Goal: Transaction & Acquisition: Purchase product/service

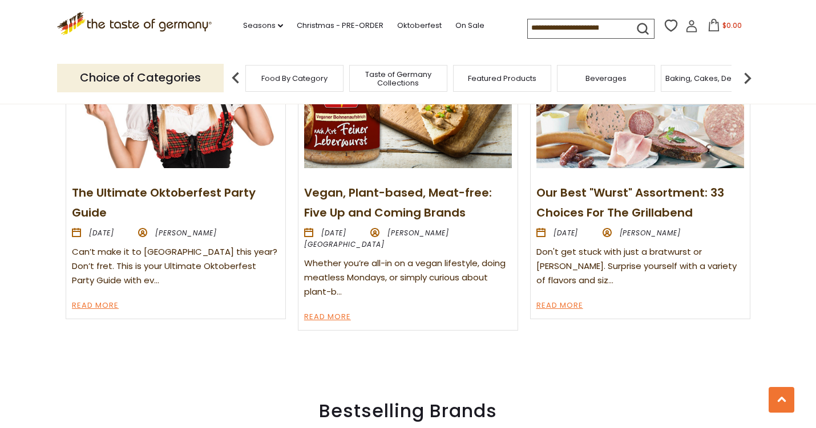
scroll to position [1367, 0]
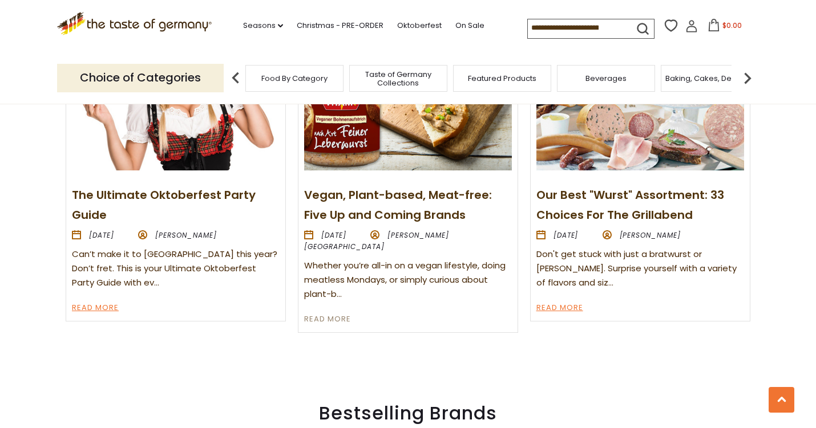
click at [336, 327] on link "Read More" at bounding box center [327, 320] width 47 height 14
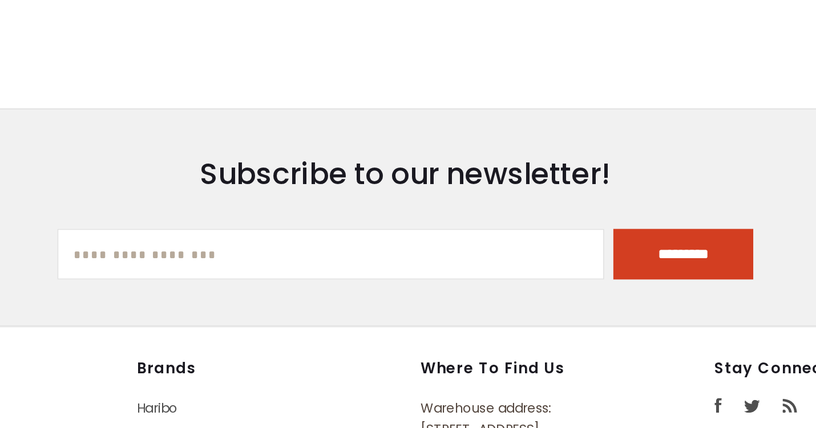
scroll to position [2209, 0]
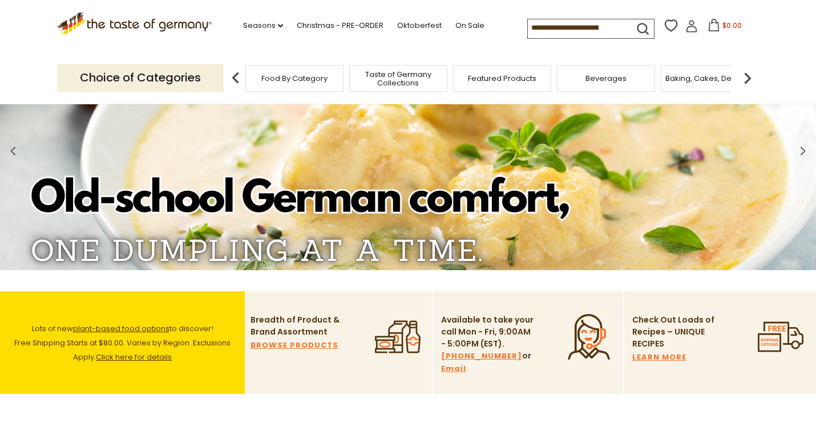
scroll to position [172, 0]
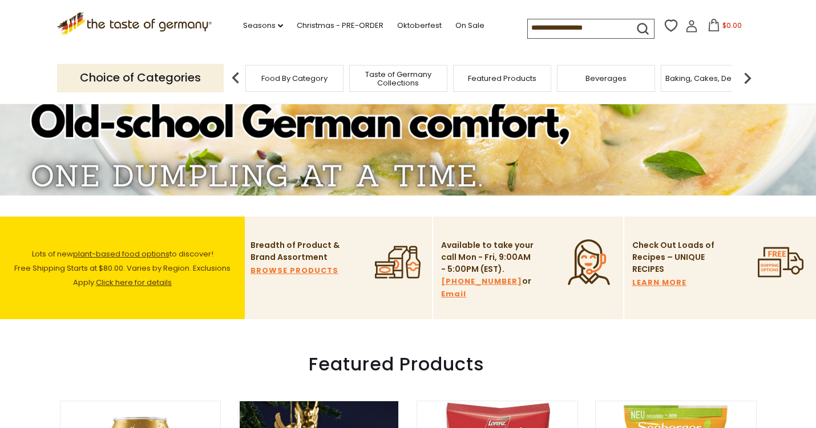
click at [154, 249] on span "plant-based food options" at bounding box center [121, 254] width 96 height 11
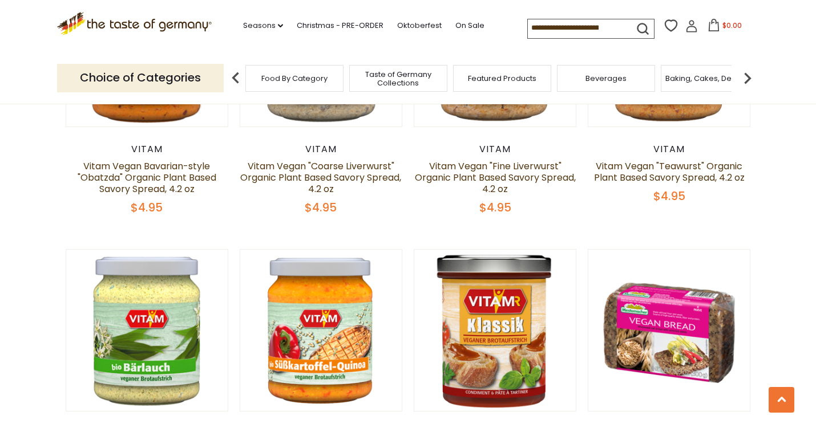
scroll to position [2256, 0]
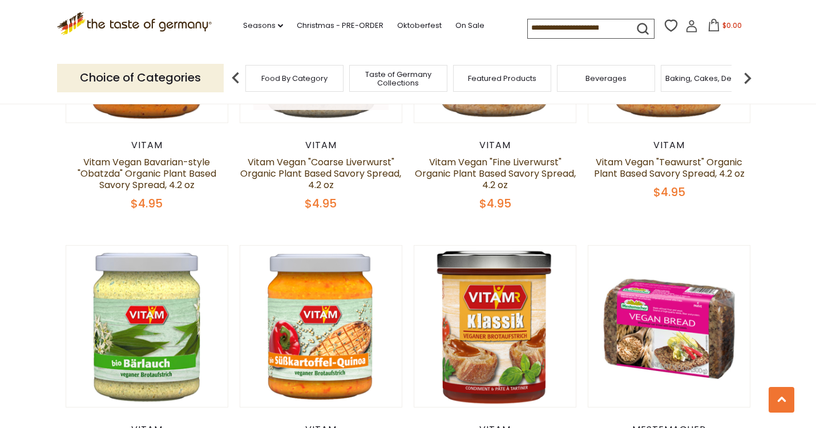
click at [316, 110] on link at bounding box center [321, 42] width 136 height 136
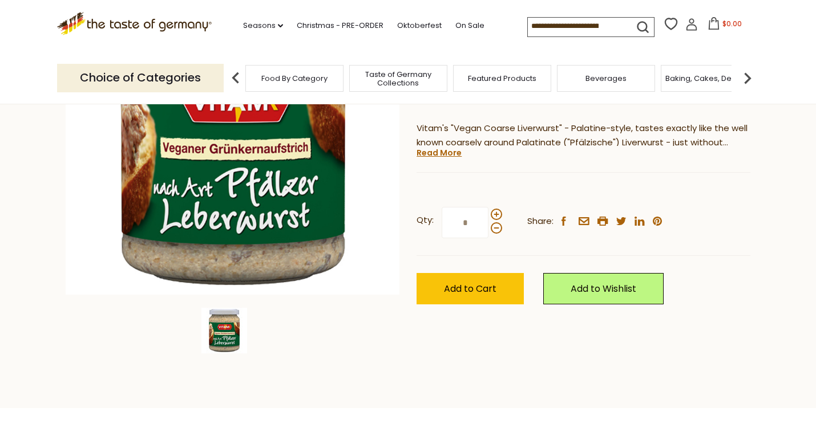
scroll to position [210, 0]
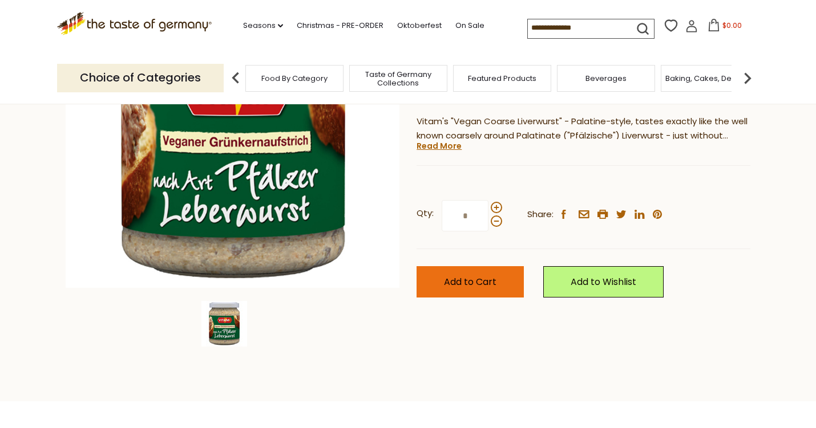
click at [470, 289] on span "Add to Cart" at bounding box center [470, 281] width 52 height 13
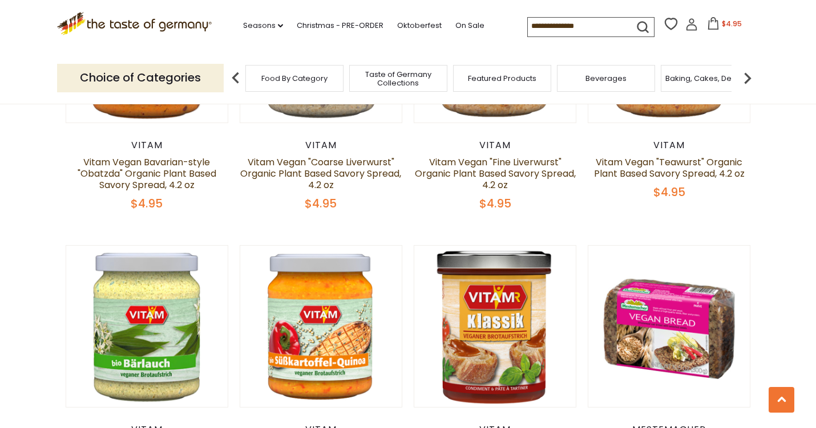
scroll to position [2256, 0]
click at [515, 110] on link at bounding box center [495, 42] width 136 height 136
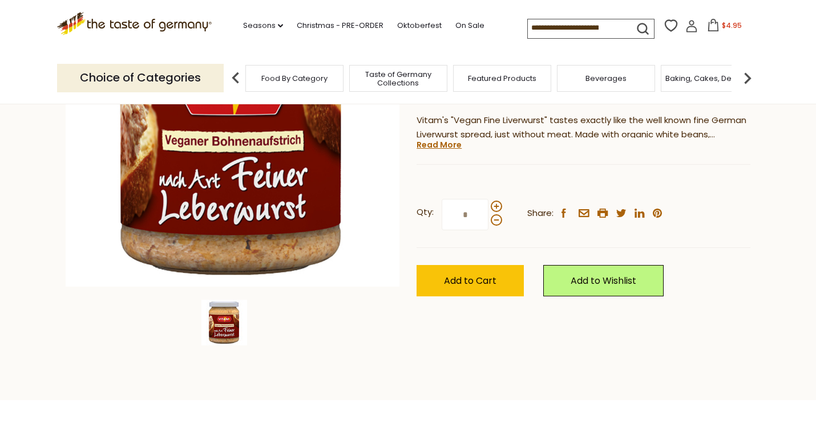
scroll to position [226, 0]
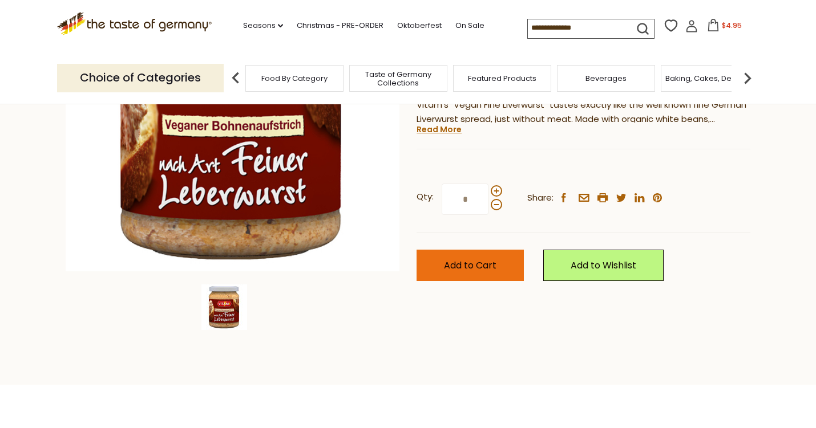
click at [477, 272] on span "Add to Cart" at bounding box center [470, 265] width 52 height 13
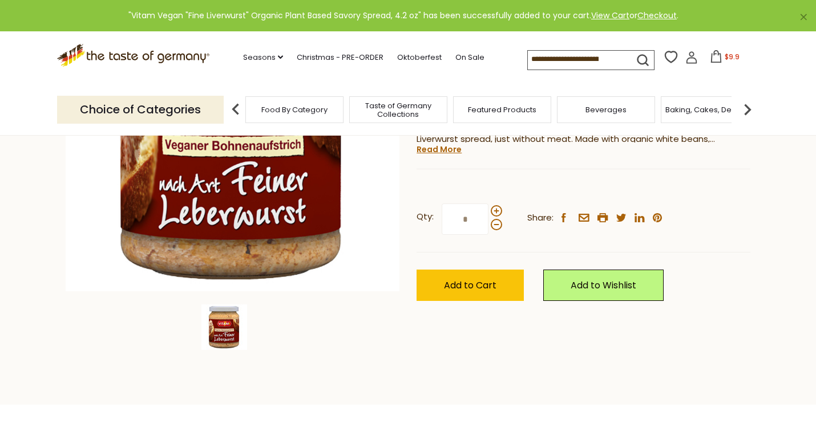
click at [496, 98] on link "1 Review" at bounding box center [482, 92] width 35 height 12
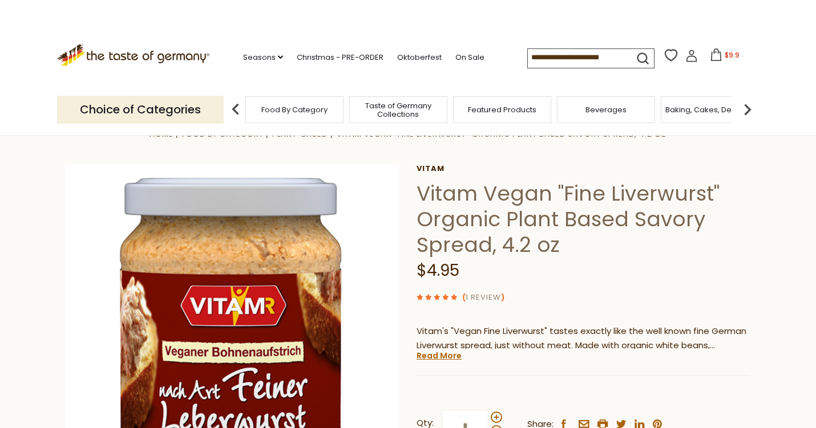
click at [496, 304] on link "1 Review" at bounding box center [482, 298] width 35 height 12
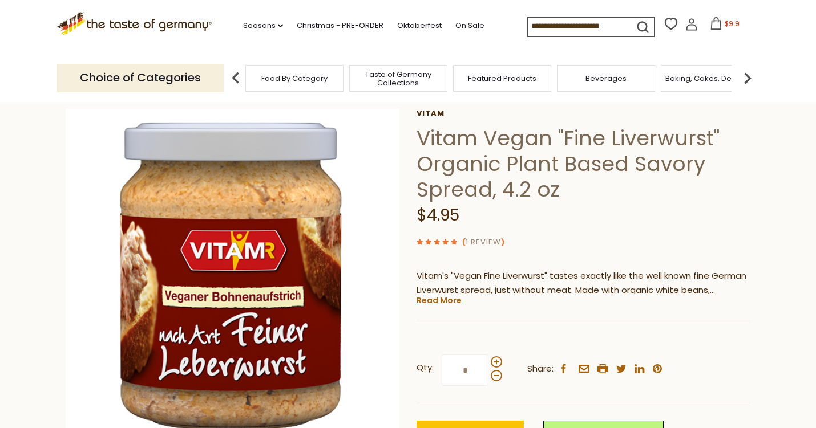
scroll to position [56, 0]
click at [476, 248] on link "1 Review" at bounding box center [482, 242] width 35 height 12
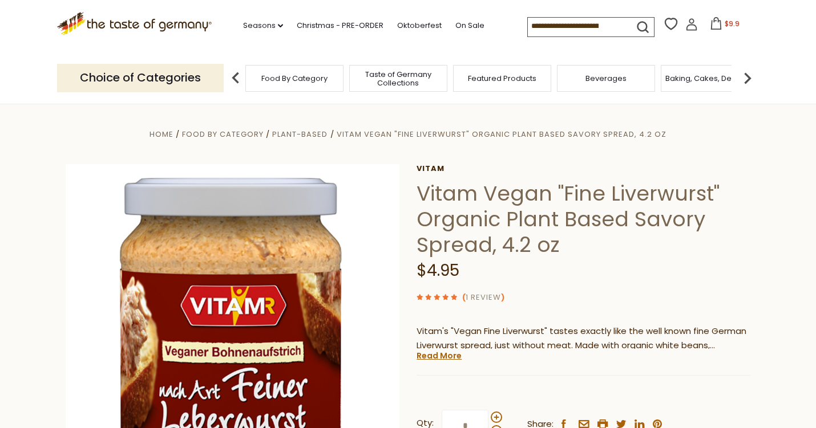
scroll to position [0, 0]
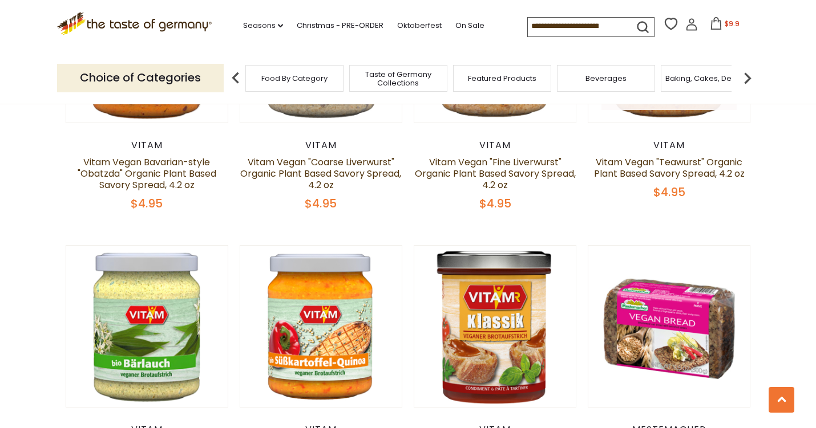
click at [675, 51] on button "Quick View" at bounding box center [668, 38] width 77 height 26
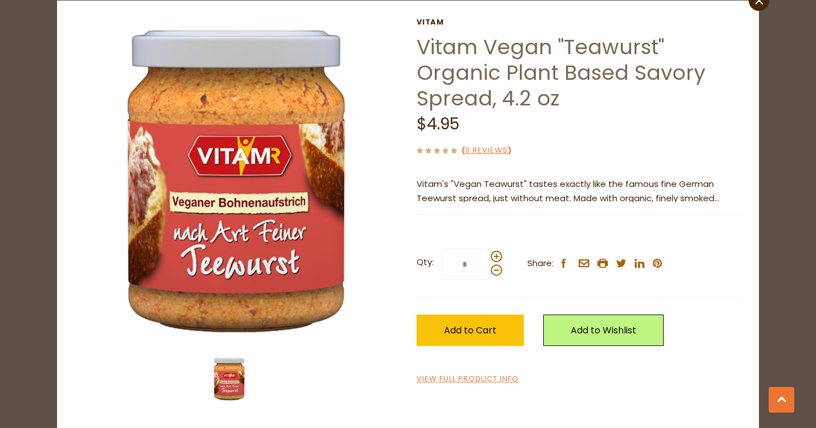
scroll to position [51, 0]
click at [467, 337] on span "Add to Cart" at bounding box center [470, 330] width 52 height 13
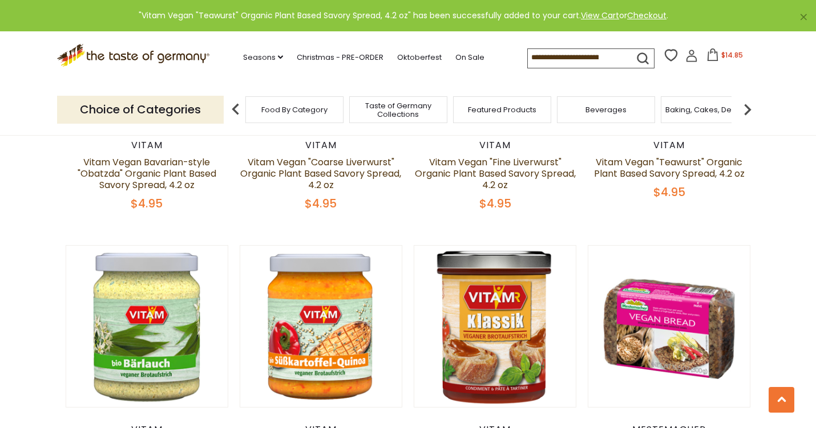
click at [664, 110] on link at bounding box center [669, 42] width 136 height 136
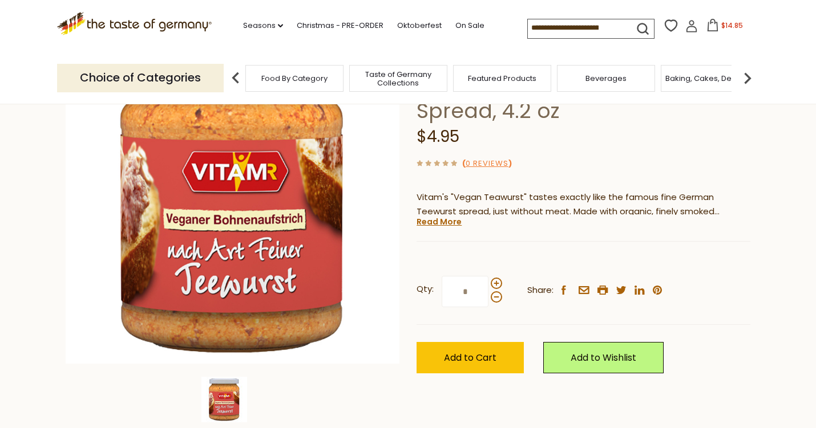
scroll to position [115, 0]
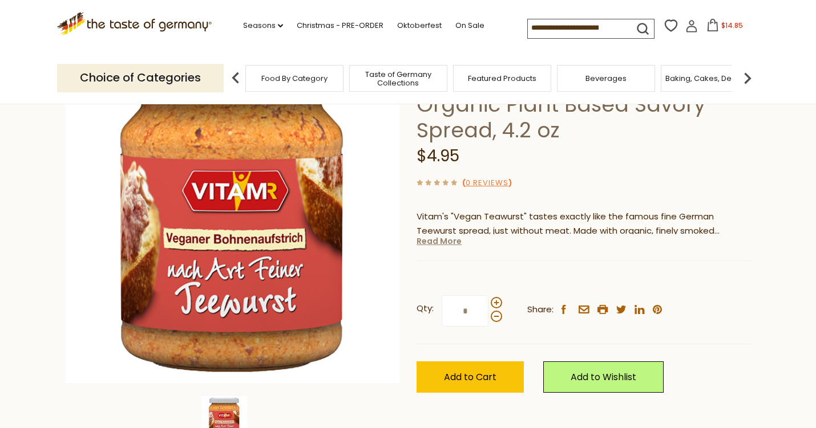
click at [445, 247] on link "Read More" at bounding box center [438, 241] width 45 height 11
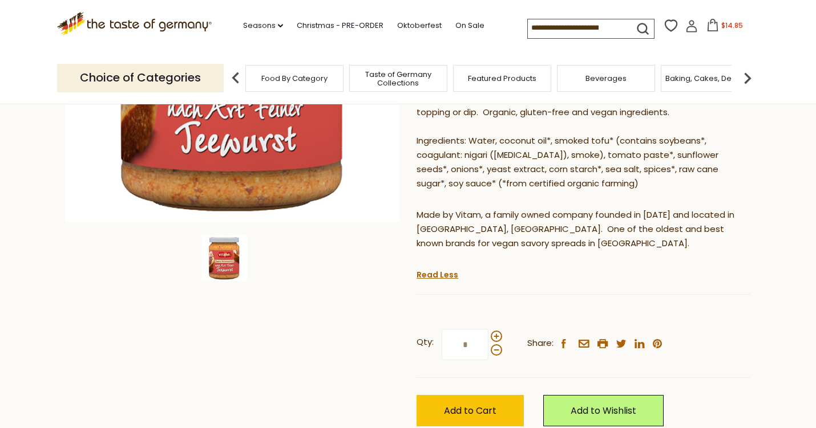
scroll to position [277, 0]
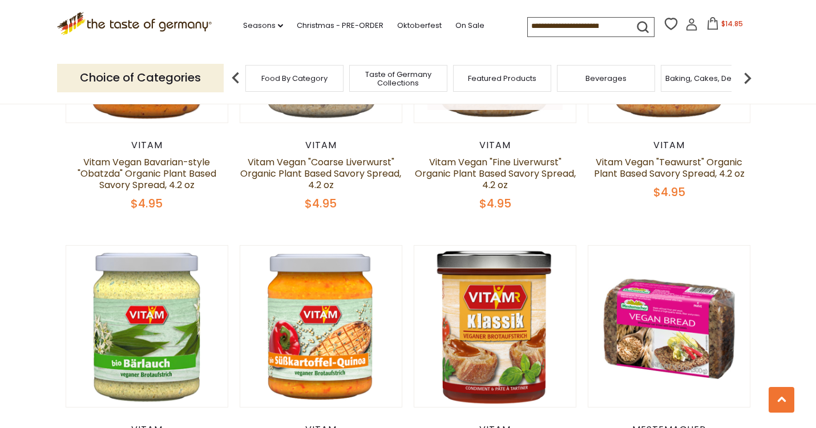
click at [502, 110] on link at bounding box center [495, 42] width 136 height 136
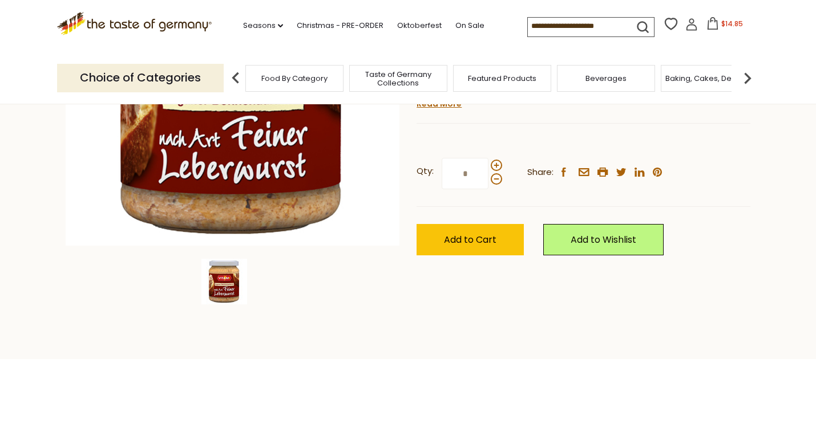
scroll to position [290, 0]
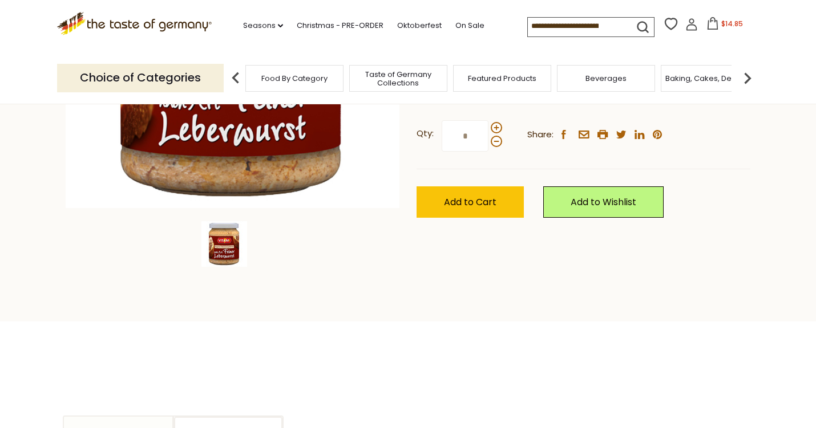
click at [443, 72] on link "Read More" at bounding box center [438, 65] width 45 height 11
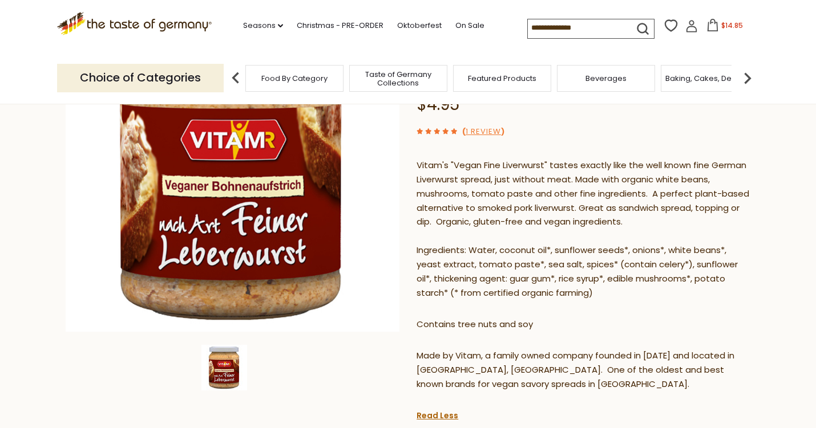
scroll to position [165, 0]
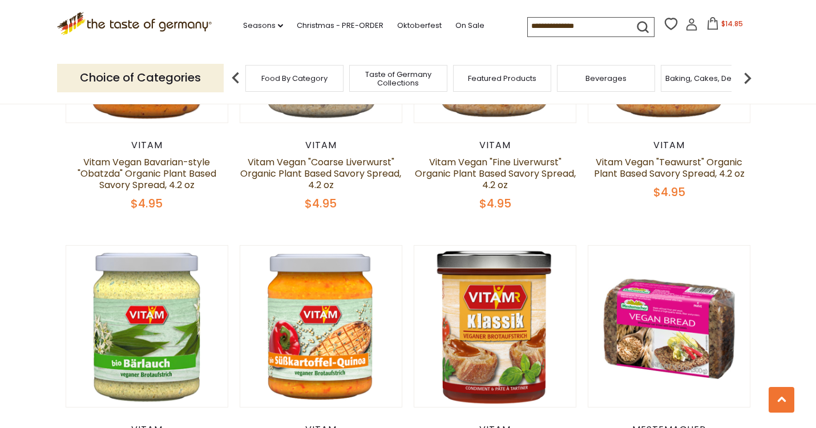
scroll to position [2256, 0]
click at [295, 110] on link at bounding box center [321, 42] width 136 height 136
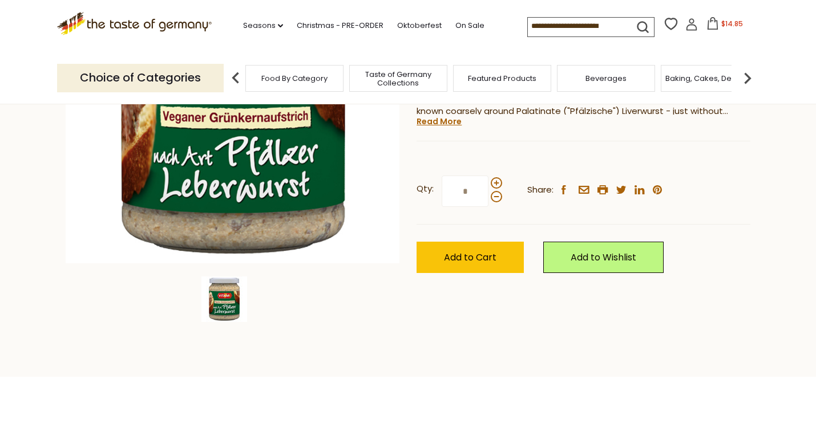
scroll to position [239, 0]
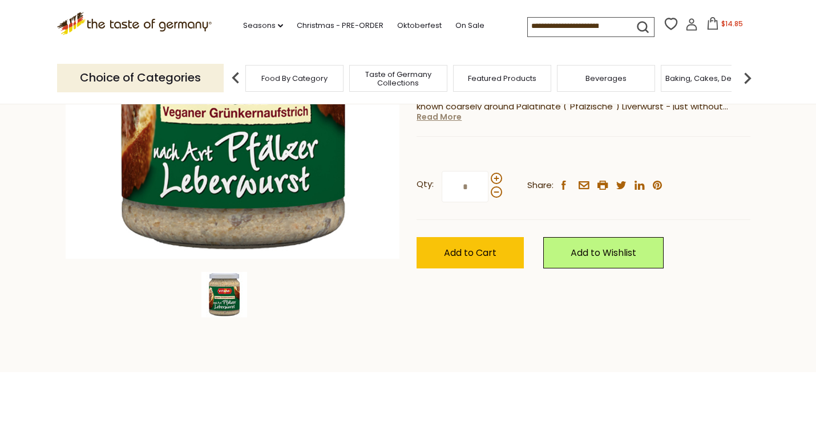
click at [444, 123] on link "Read More" at bounding box center [438, 116] width 45 height 11
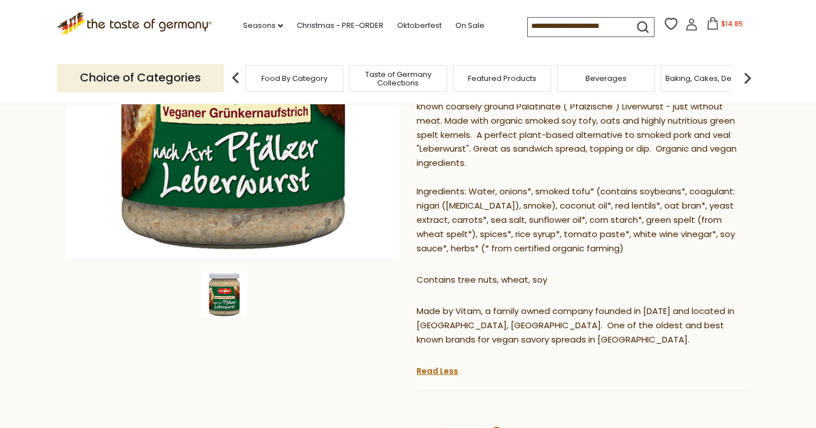
click at [62, 155] on div "Home Food By Category Plant-Based Vitam Vegan "Coarse Liverwurst" Organic Plant…" at bounding box center [408, 218] width 702 height 660
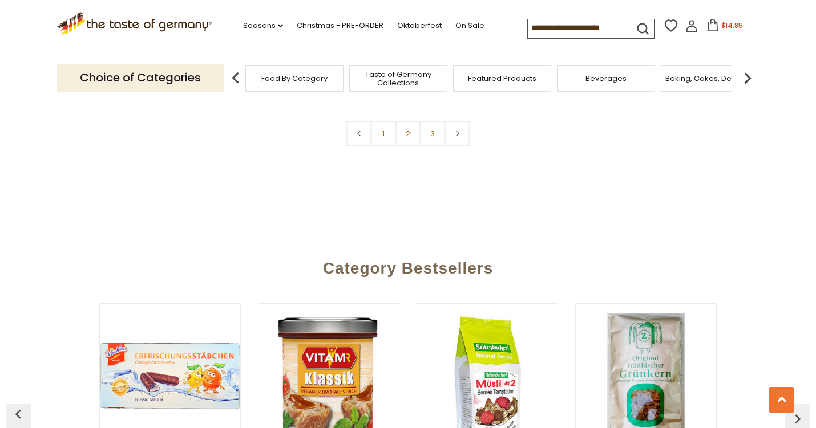
scroll to position [2711, 0]
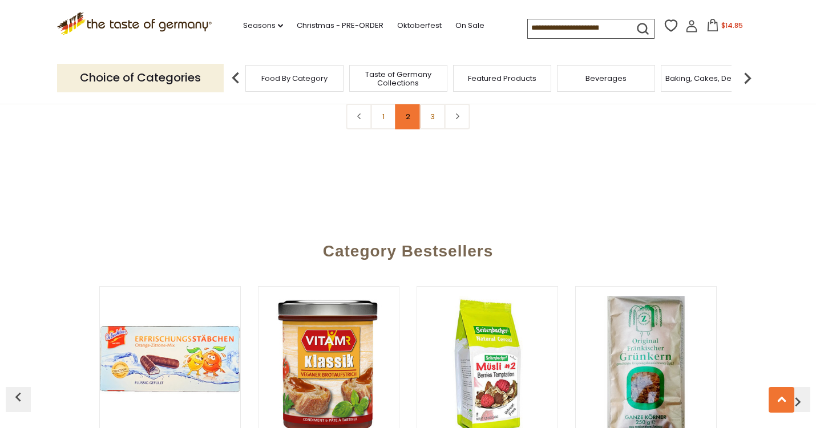
click at [410, 129] on link "2" at bounding box center [408, 117] width 26 height 26
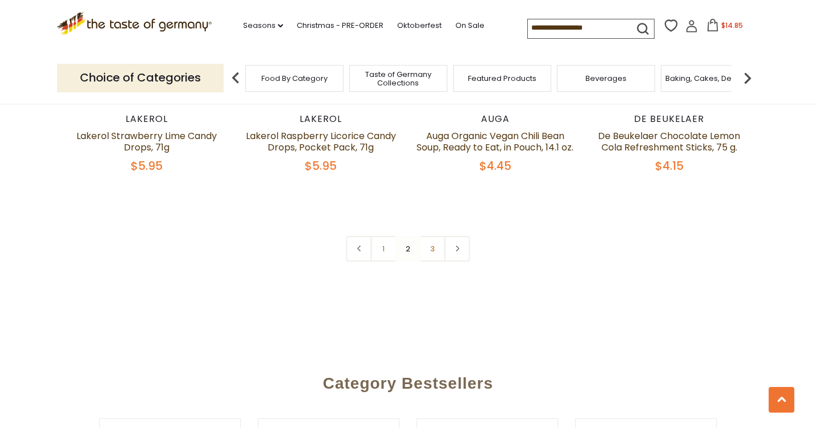
scroll to position [2583, 0]
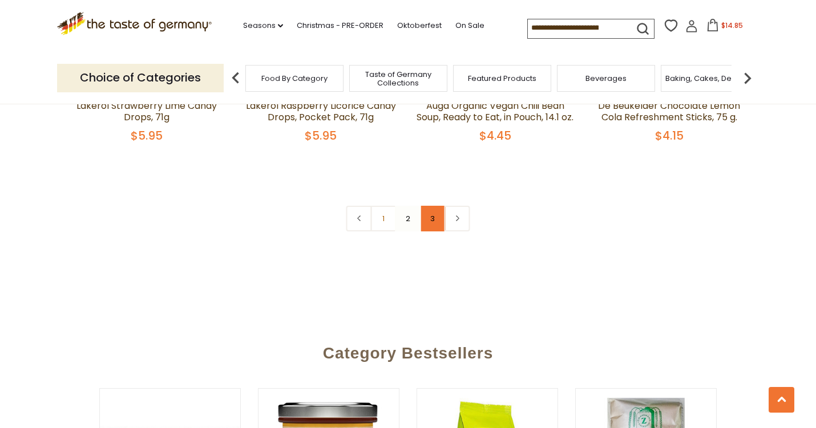
click at [437, 232] on link "3" at bounding box center [433, 219] width 26 height 26
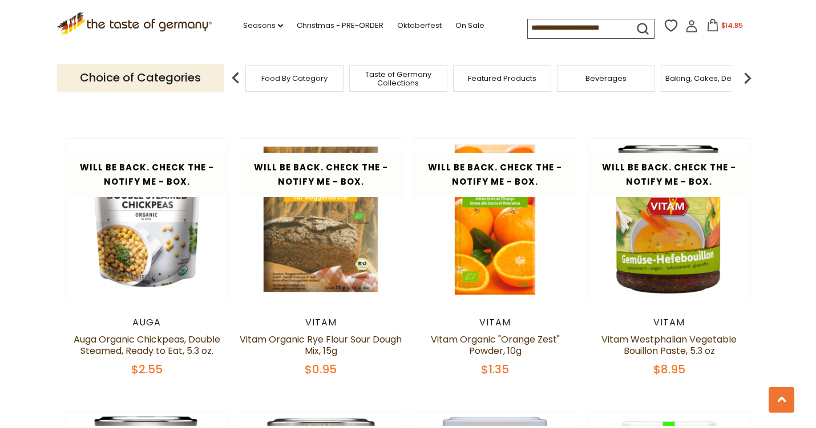
scroll to position [0, 0]
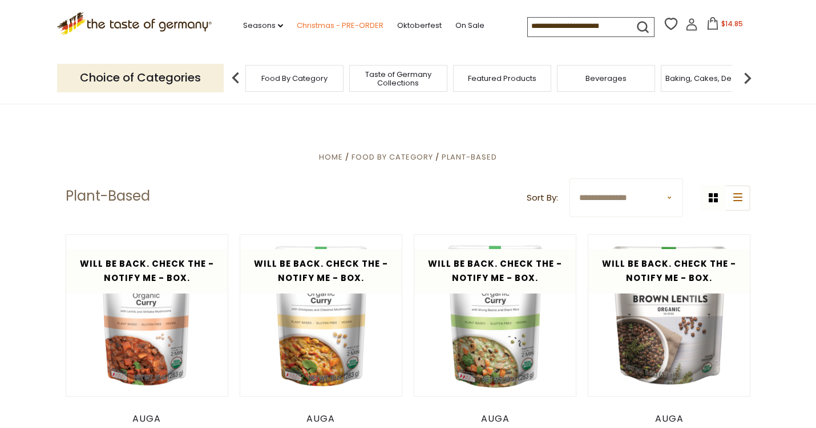
click at [333, 23] on link "Christmas - PRE-ORDER" at bounding box center [340, 25] width 87 height 13
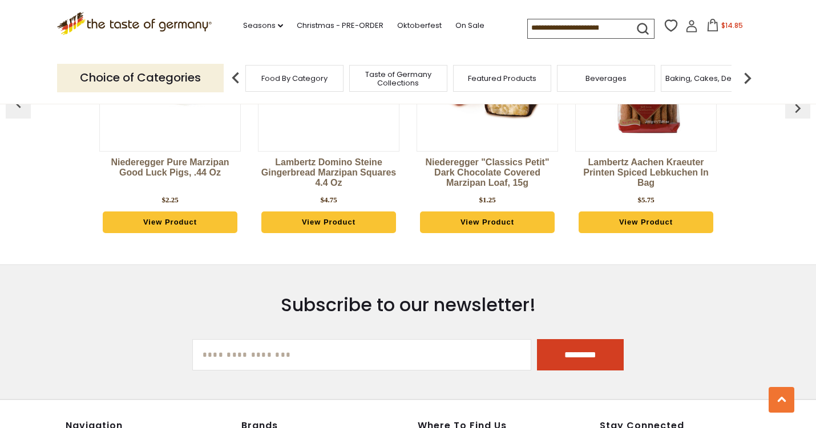
scroll to position [3263, 0]
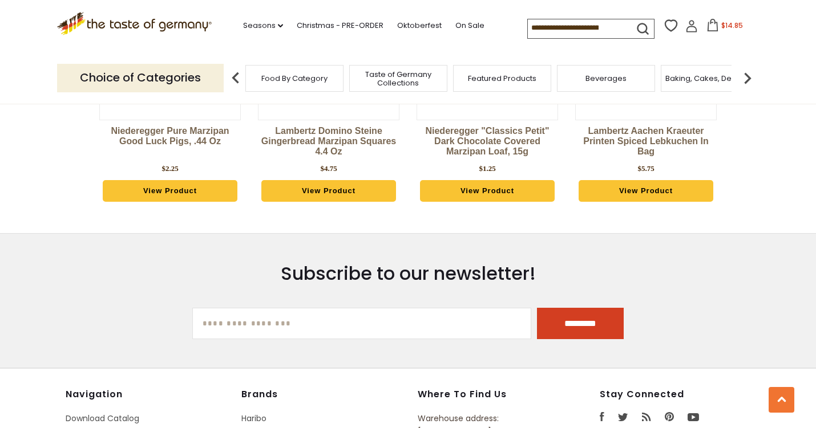
click at [503, 202] on link "View Product" at bounding box center [487, 191] width 135 height 22
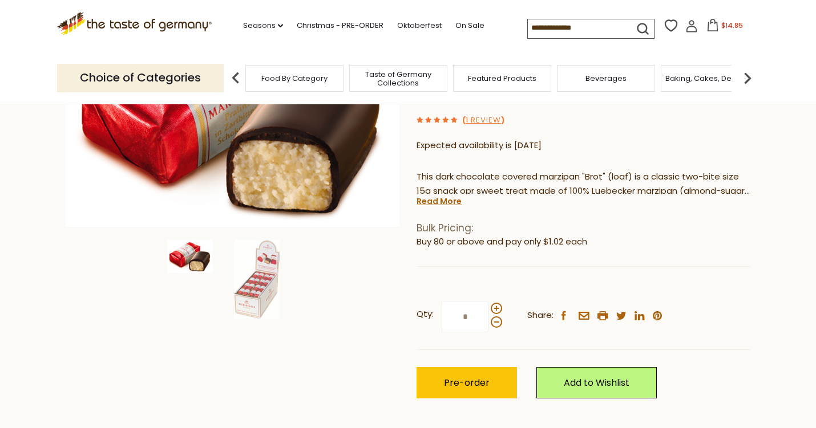
scroll to position [178, 0]
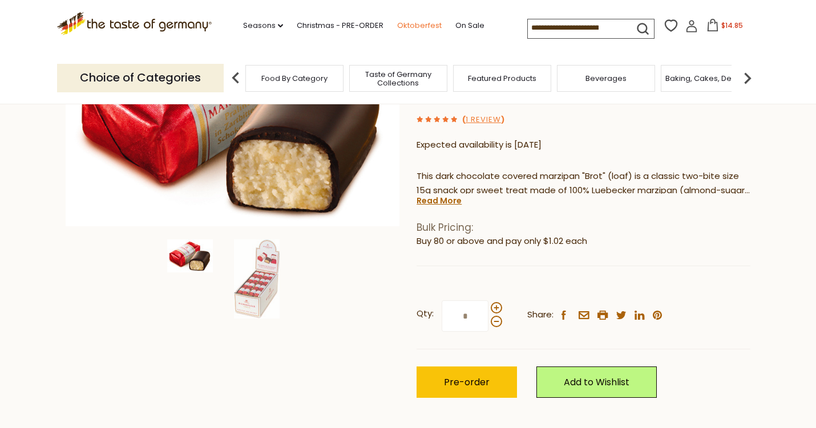
click at [427, 27] on link "Oktoberfest" at bounding box center [419, 25] width 44 height 13
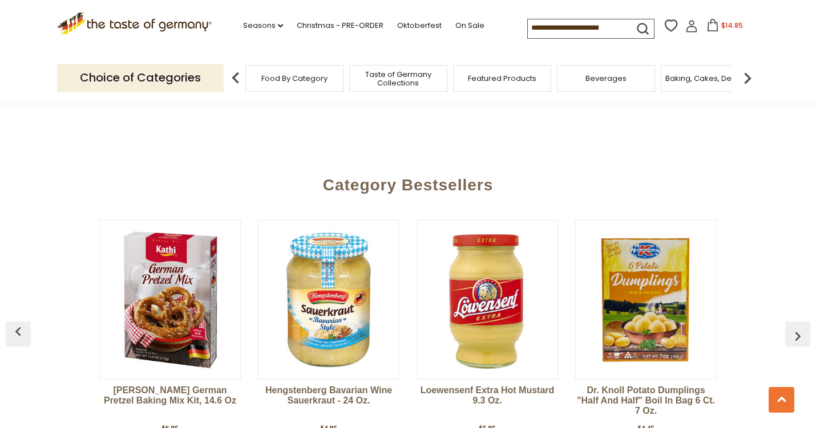
scroll to position [3005, 0]
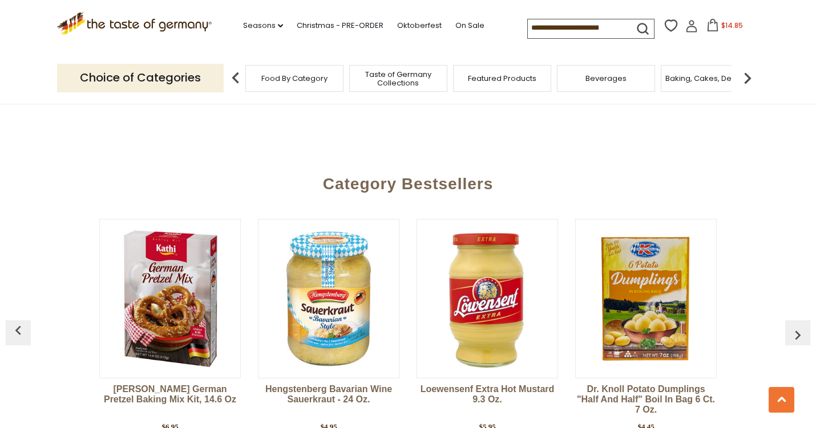
click at [394, 62] on link "2" at bounding box center [396, 50] width 26 height 26
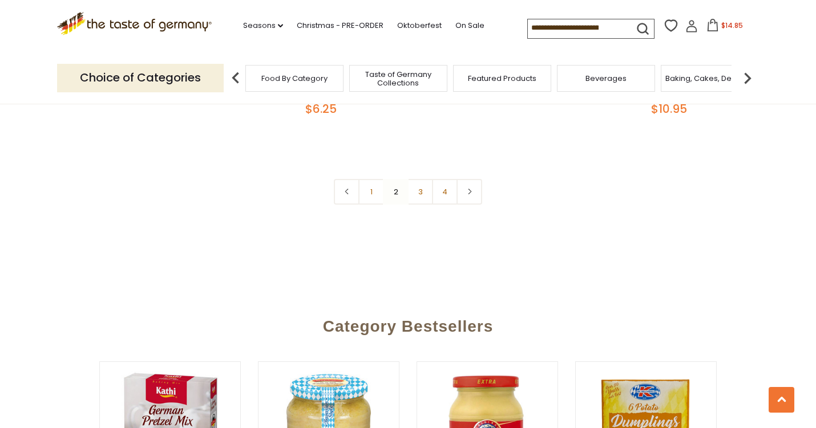
scroll to position [2851, 0]
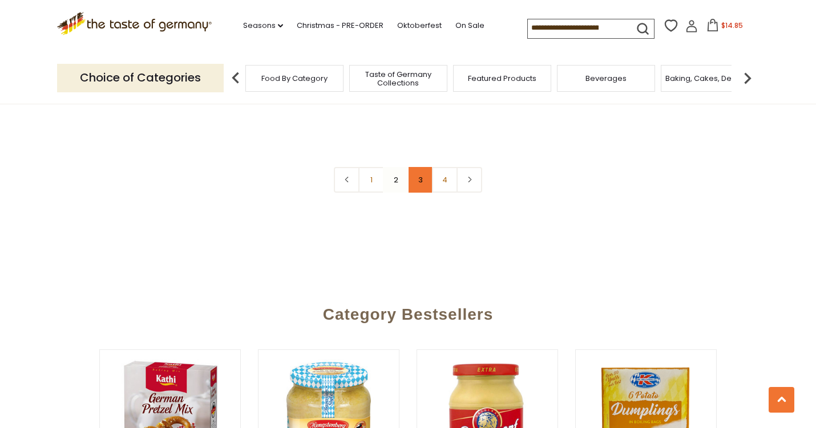
click at [416, 193] on link "3" at bounding box center [420, 180] width 26 height 26
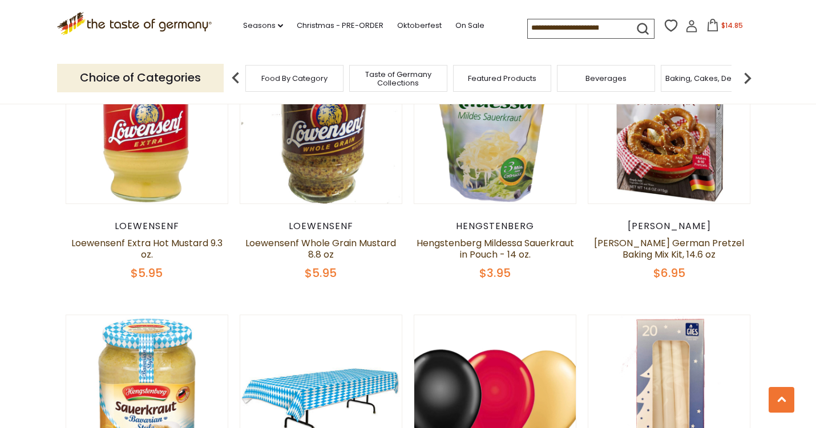
scroll to position [925, 0]
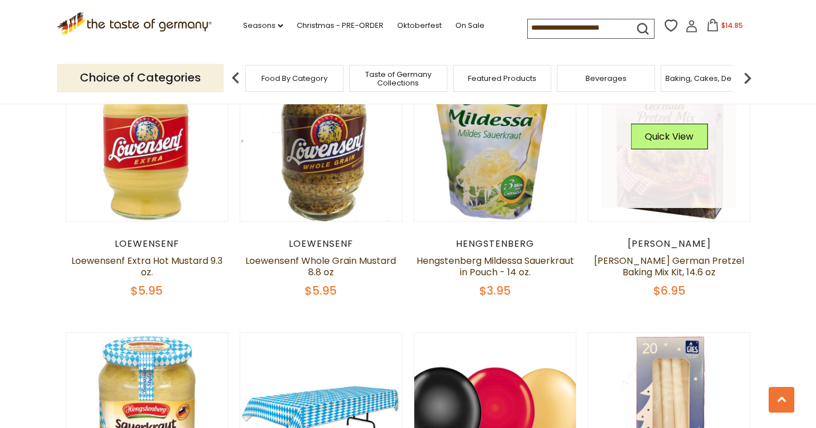
click at [674, 149] on button "Quick View" at bounding box center [668, 137] width 77 height 26
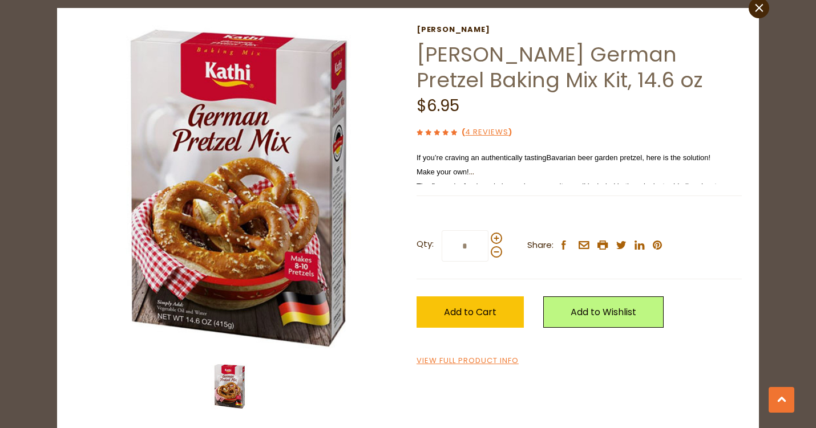
scroll to position [45, 0]
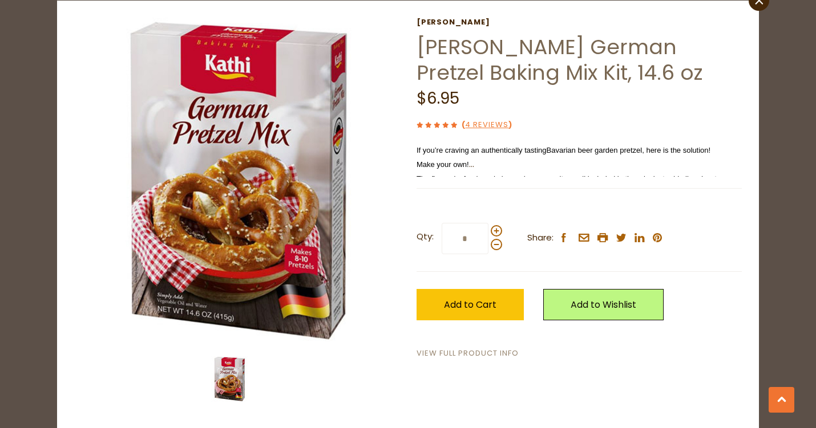
click at [492, 360] on link "View Full Product Info" at bounding box center [467, 354] width 102 height 12
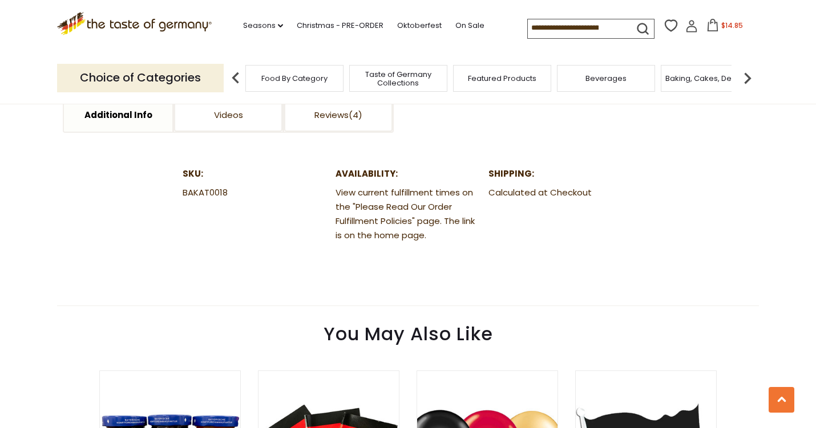
scroll to position [517, 0]
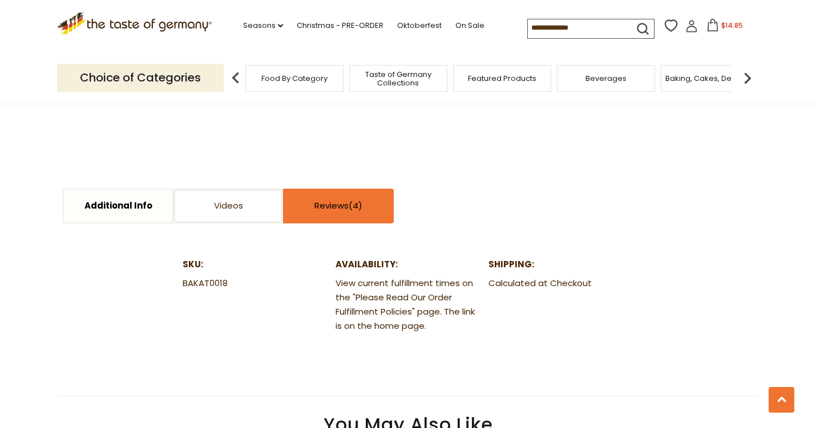
click at [298, 222] on link "Reviews" at bounding box center [338, 206] width 108 height 33
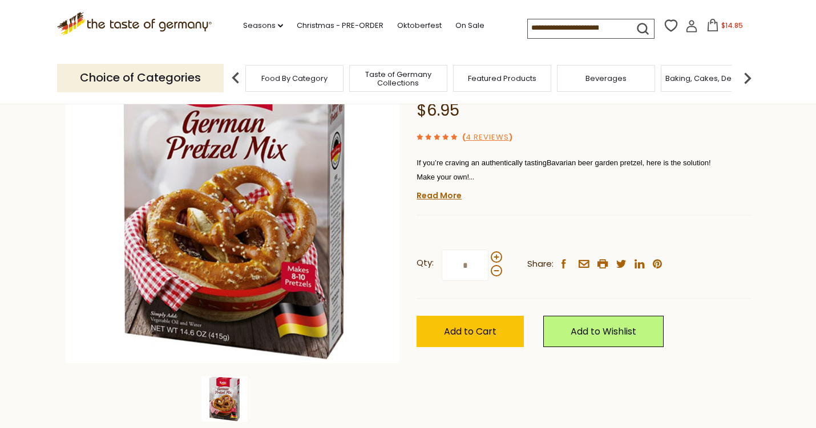
scroll to position [132, 0]
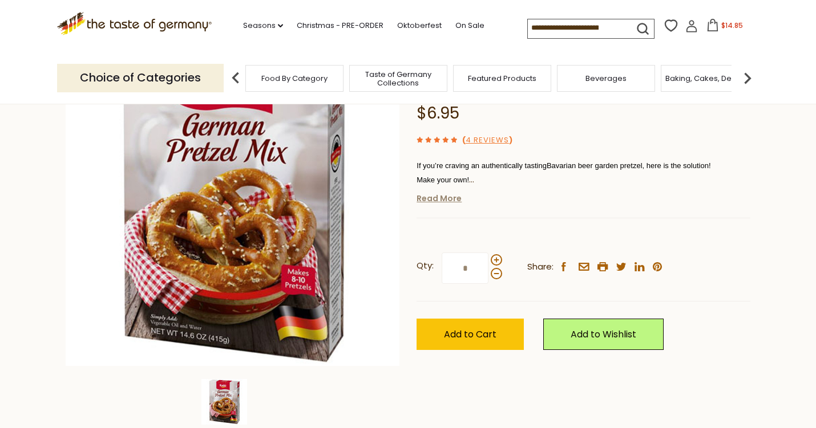
click at [433, 204] on link "Read More" at bounding box center [438, 198] width 45 height 11
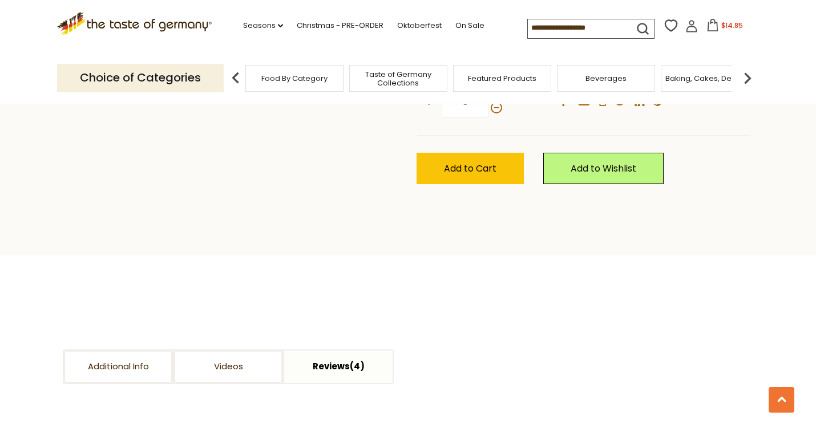
scroll to position [554, 0]
click at [497, 99] on span at bounding box center [495, 93] width 11 height 11
click at [488, 117] on input "*" at bounding box center [464, 101] width 47 height 31
click at [500, 113] on span at bounding box center [495, 107] width 11 height 11
click at [488, 117] on input "*" at bounding box center [464, 101] width 47 height 31
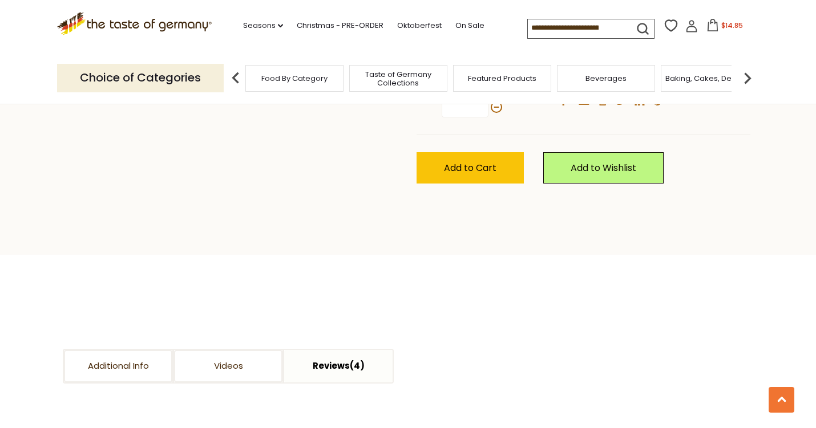
click at [496, 99] on span at bounding box center [495, 93] width 11 height 11
click at [488, 117] on input "*" at bounding box center [464, 101] width 47 height 31
type input "*"
click at [471, 175] on span "Add to Cart" at bounding box center [470, 167] width 52 height 13
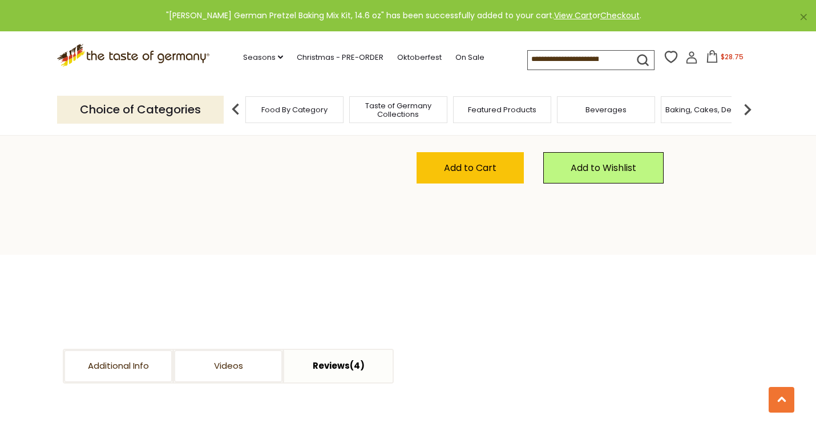
click at [729, 62] on span "$28.75" at bounding box center [731, 57] width 23 height 10
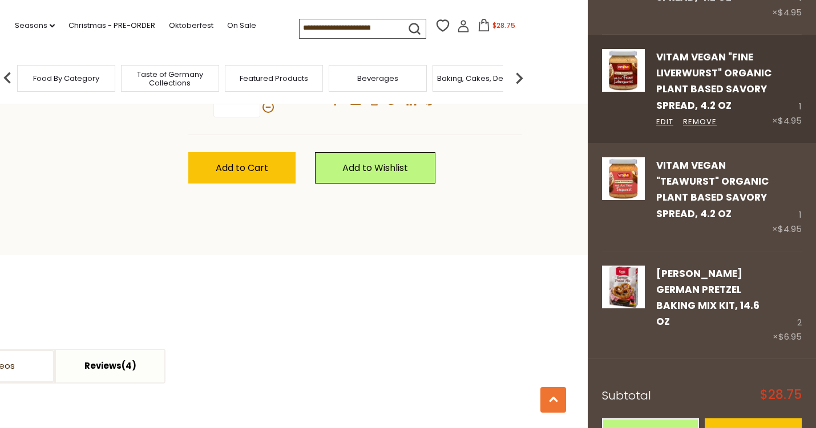
scroll to position [171, 0]
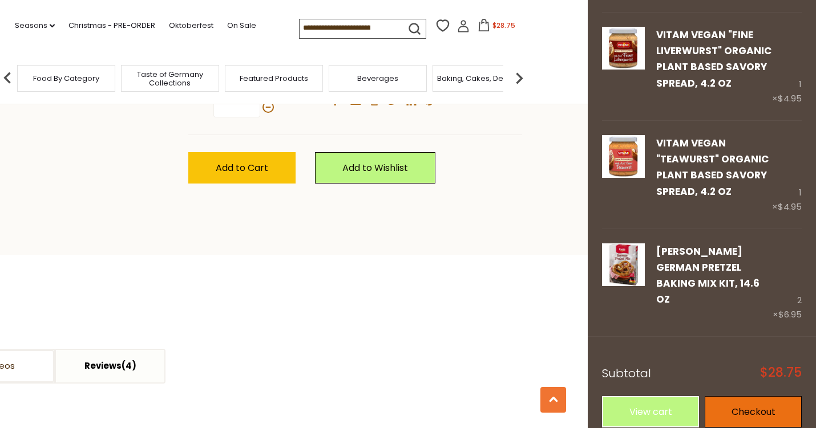
click at [755, 400] on link "Checkout" at bounding box center [752, 411] width 97 height 31
